Goal: Task Accomplishment & Management: Manage account settings

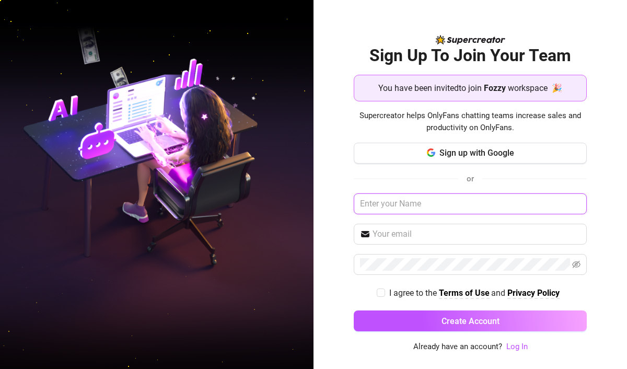
click at [406, 205] on input "text" at bounding box center [470, 203] width 233 height 21
click at [517, 347] on link "Log In" at bounding box center [517, 346] width 21 height 9
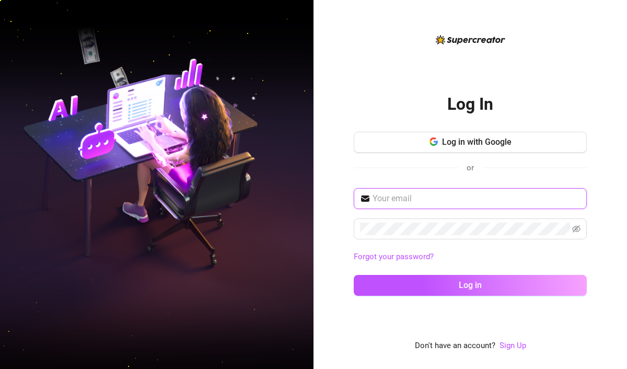
click at [409, 196] on input "text" at bounding box center [477, 198] width 208 height 13
type input "[EMAIL_ADDRESS][DOMAIN_NAME]"
click at [354, 275] on button "Log in" at bounding box center [470, 285] width 233 height 21
